Goal: Transaction & Acquisition: Purchase product/service

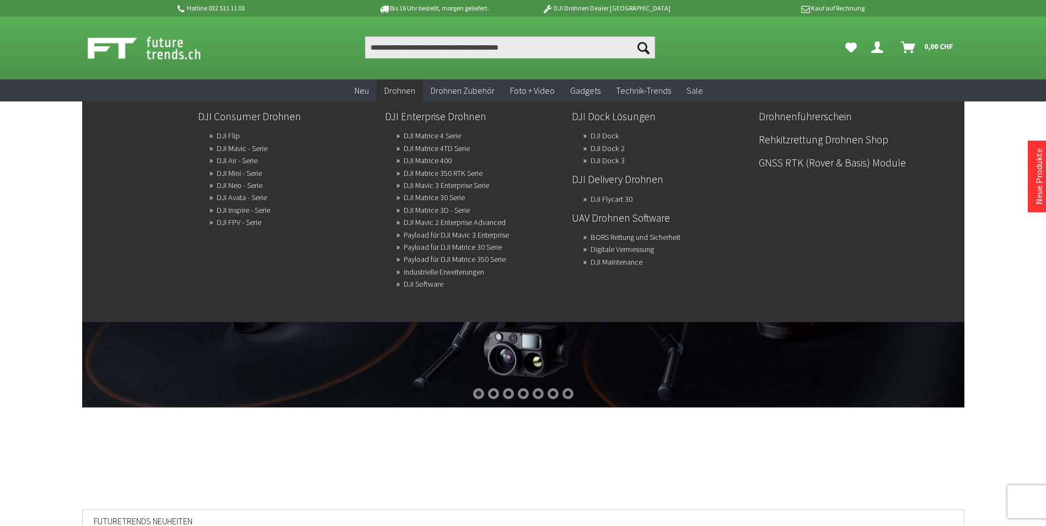
click at [408, 91] on span "Drohnen" at bounding box center [399, 90] width 31 height 11
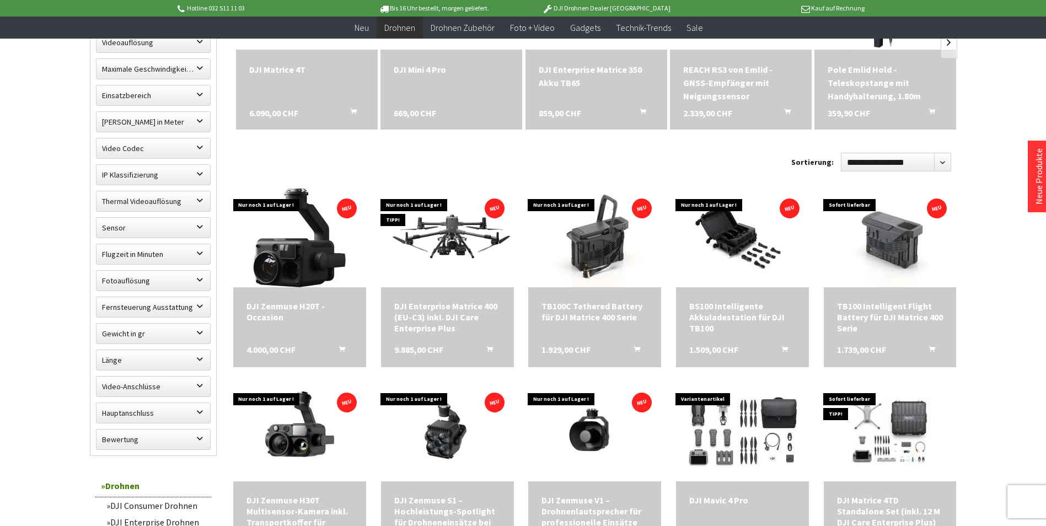
scroll to position [441, 0]
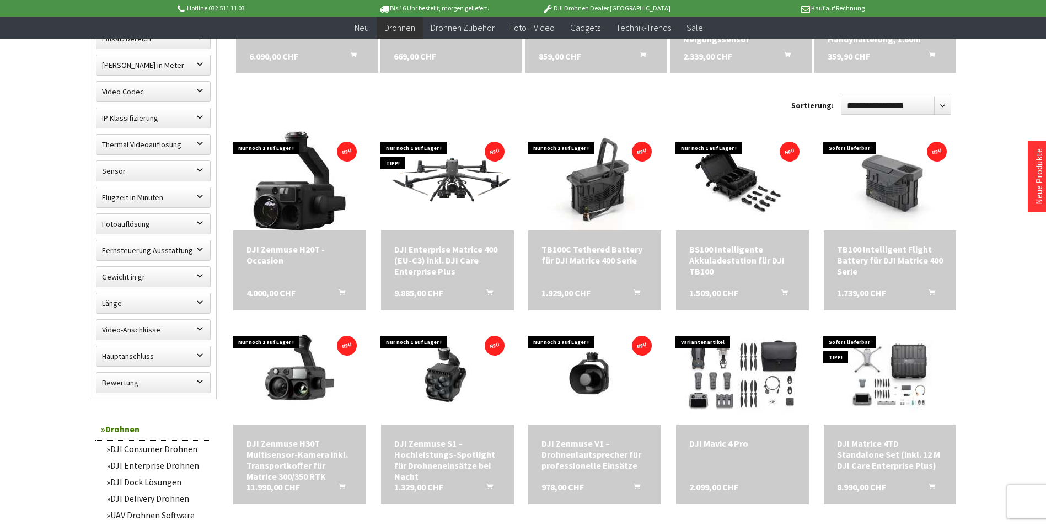
scroll to position [551, 0]
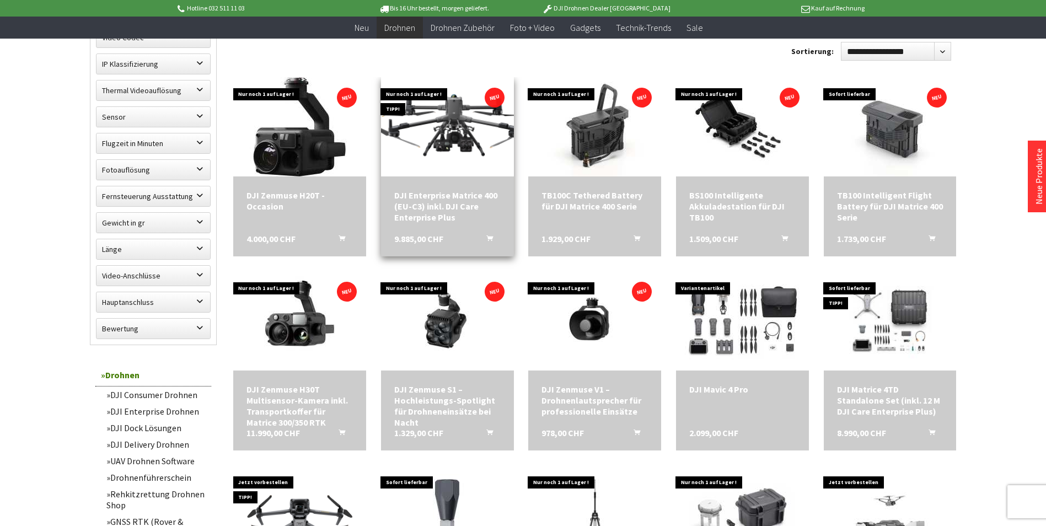
click at [458, 121] on img at bounding box center [447, 126] width 186 height 105
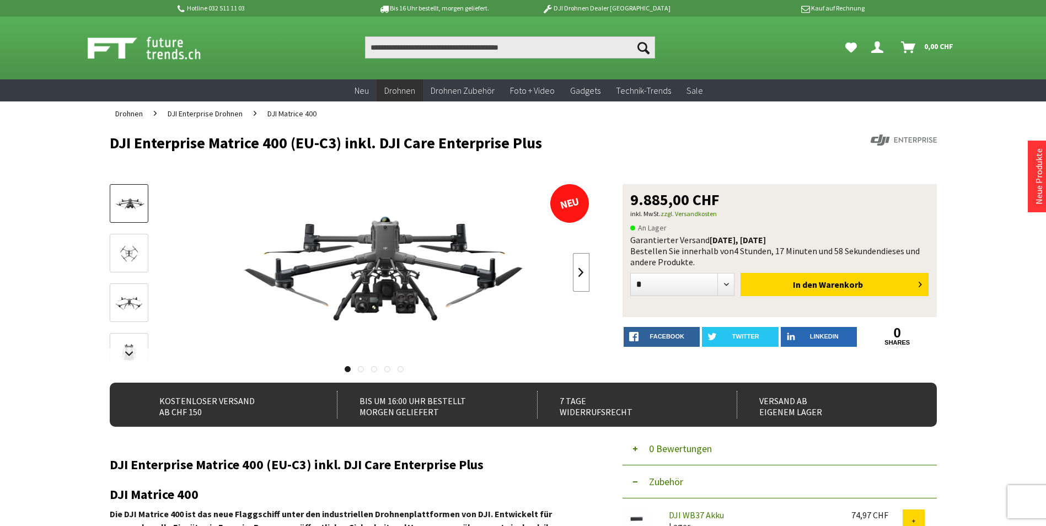
click at [588, 274] on link at bounding box center [581, 272] width 17 height 39
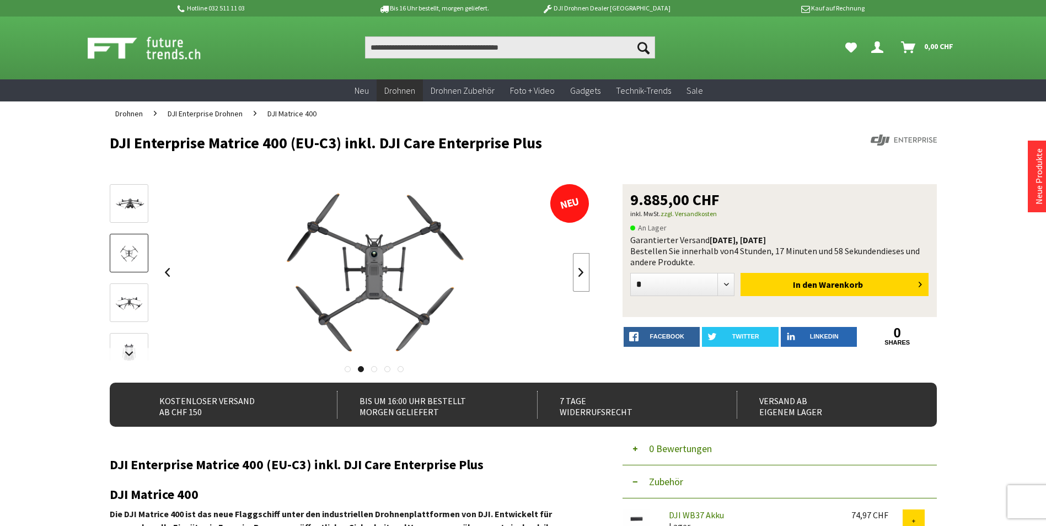
click at [587, 274] on link at bounding box center [581, 272] width 17 height 39
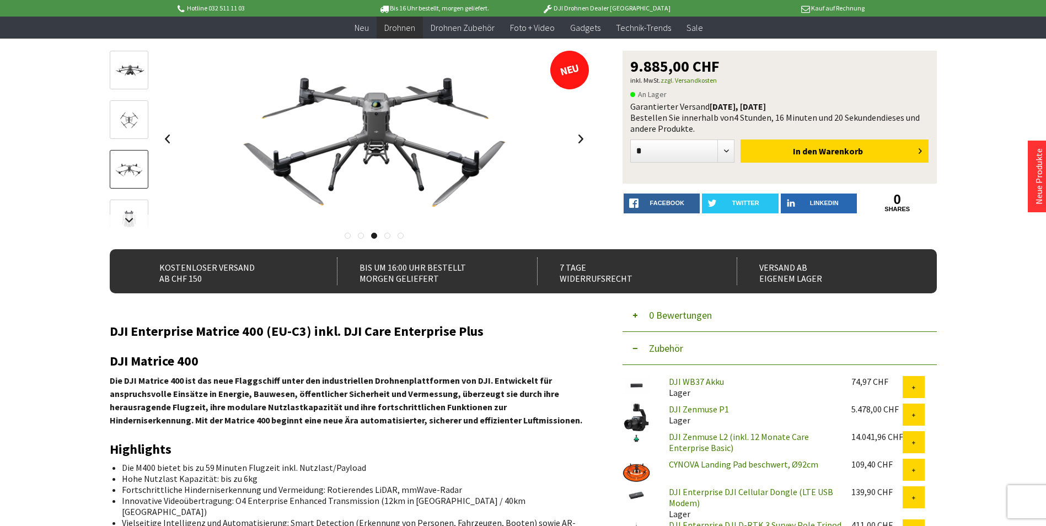
scroll to position [110, 0]
